Goal: Information Seeking & Learning: Learn about a topic

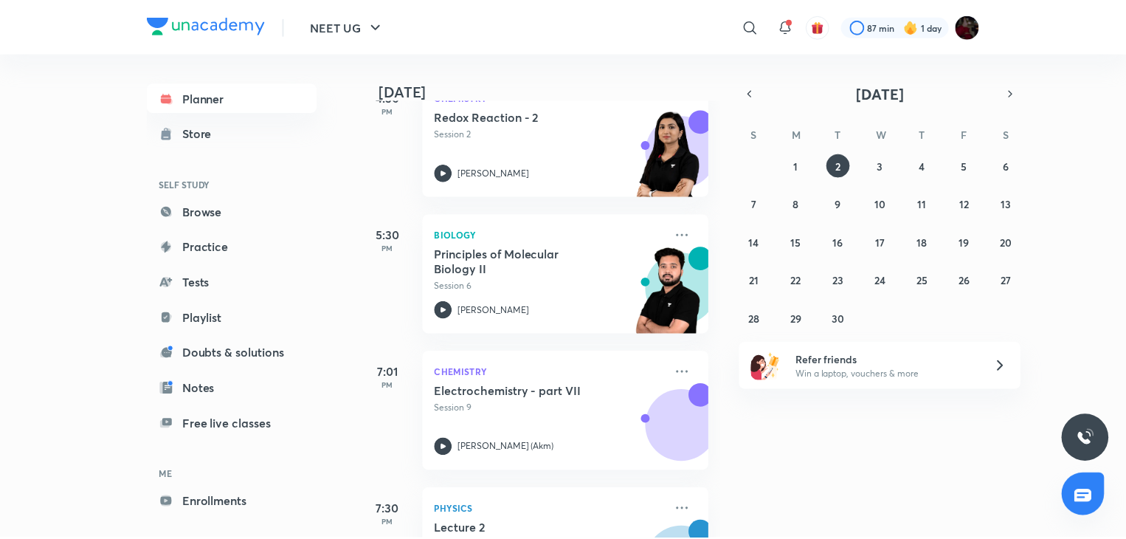
scroll to position [2169, 0]
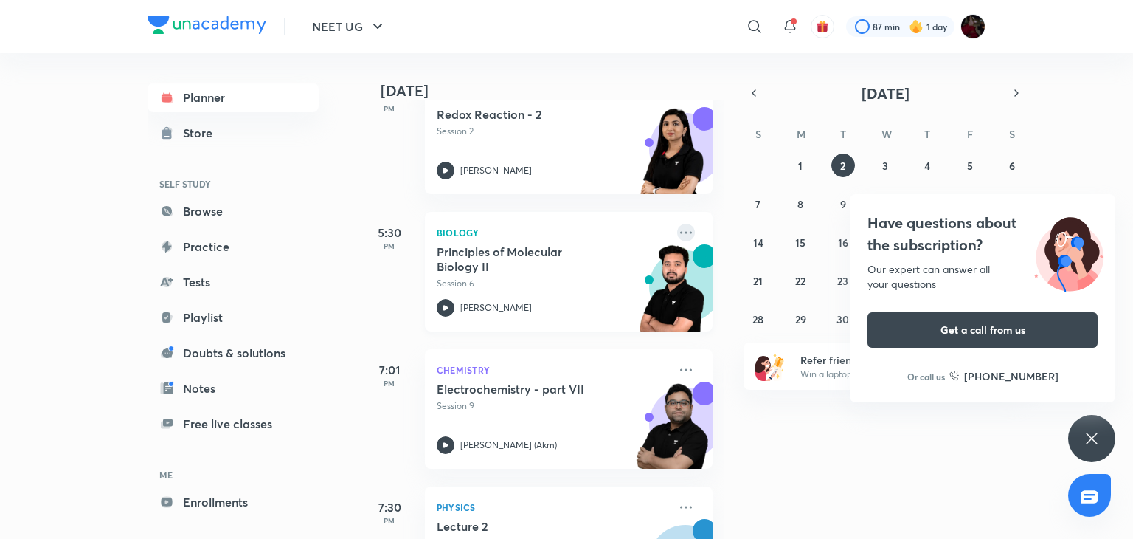
click at [680, 231] on icon at bounding box center [686, 232] width 12 height 2
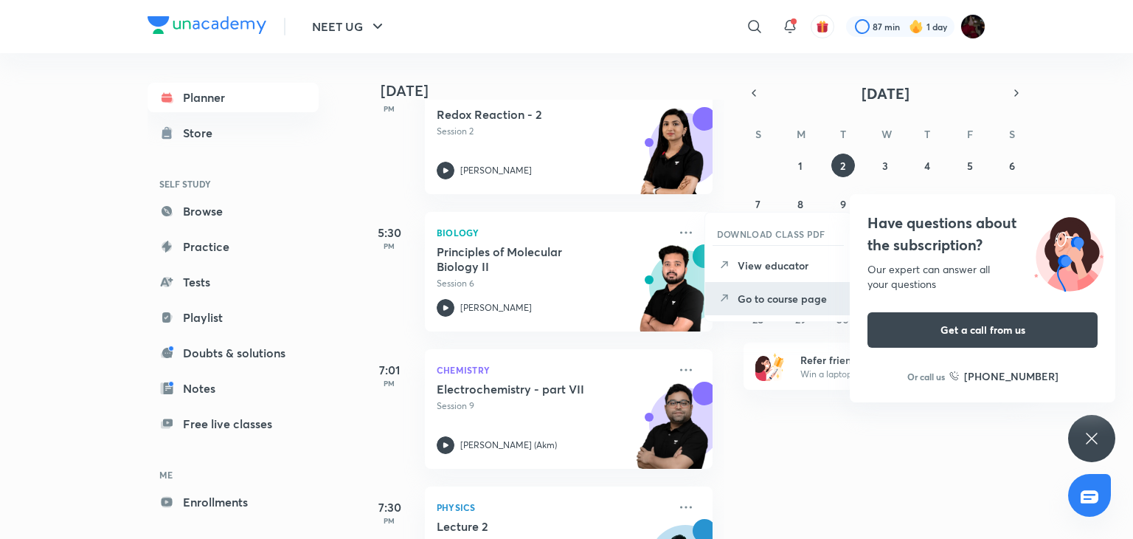
click at [725, 294] on icon at bounding box center [724, 298] width 15 height 15
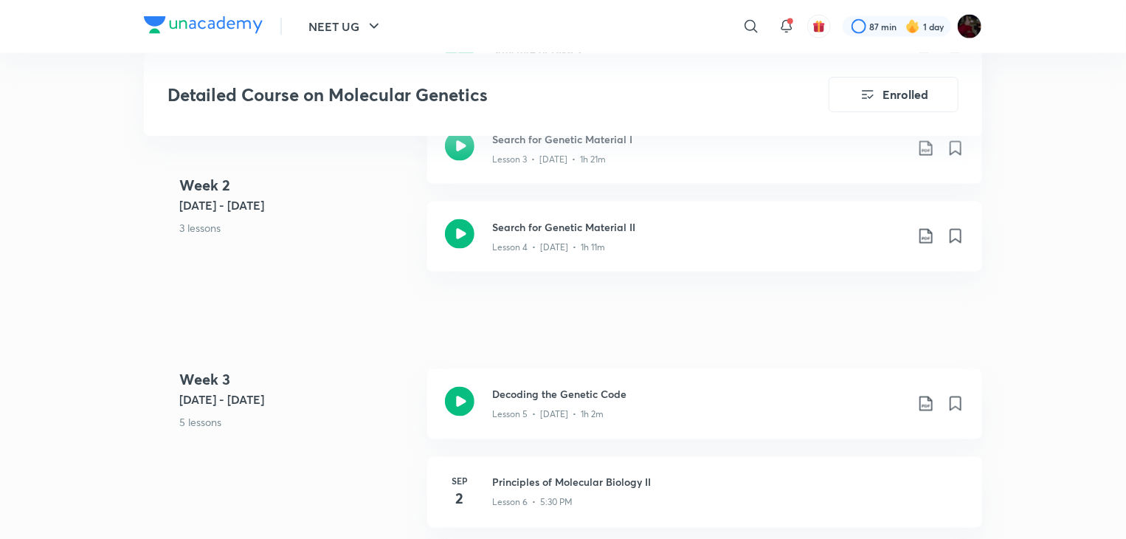
scroll to position [1074, 0]
click at [455, 224] on icon at bounding box center [460, 235] width 30 height 30
click at [454, 233] on icon at bounding box center [460, 235] width 30 height 30
